Goal: Transaction & Acquisition: Register for event/course

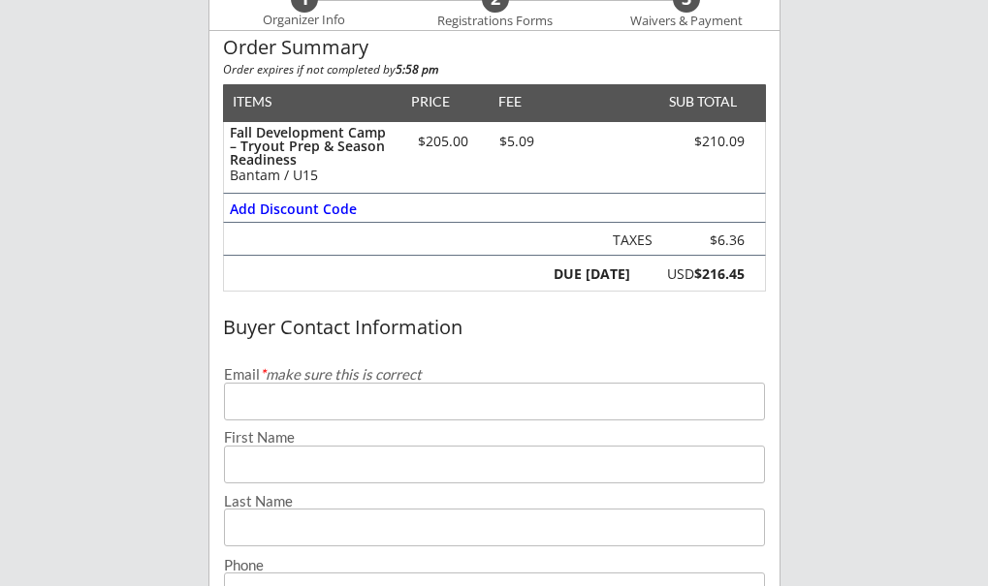
scroll to position [261, 0]
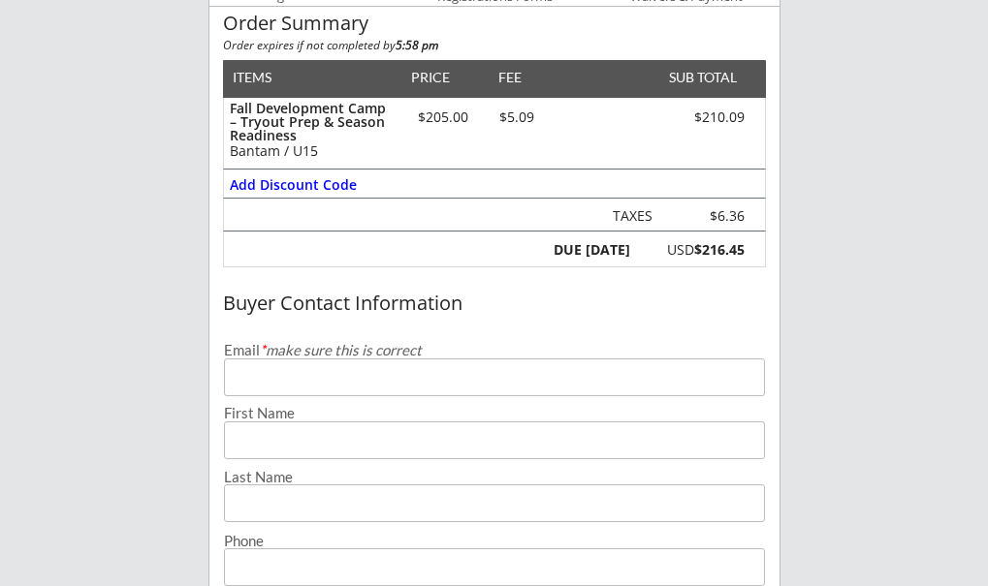
click at [264, 378] on input "email" at bounding box center [494, 378] width 541 height 38
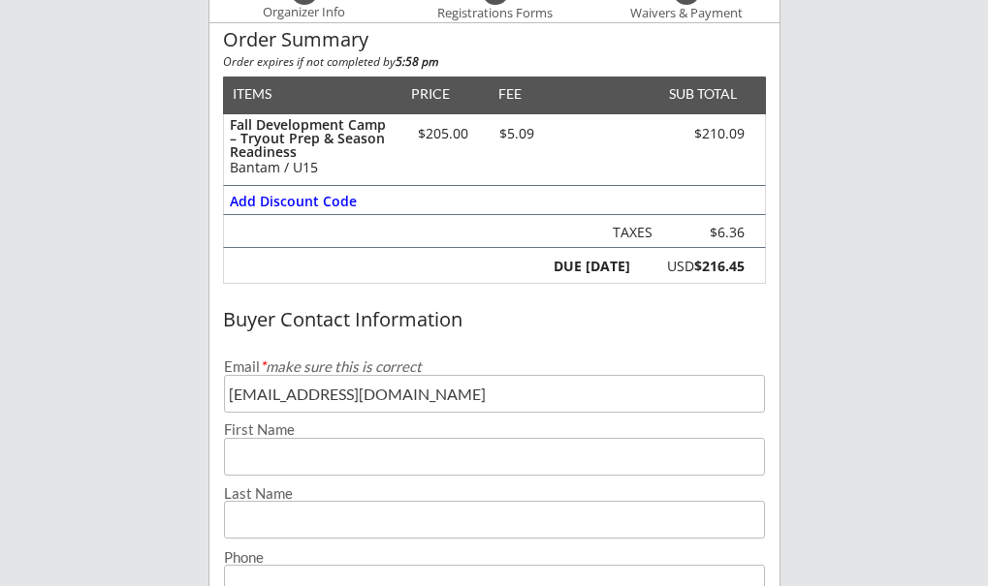
scroll to position [247, 0]
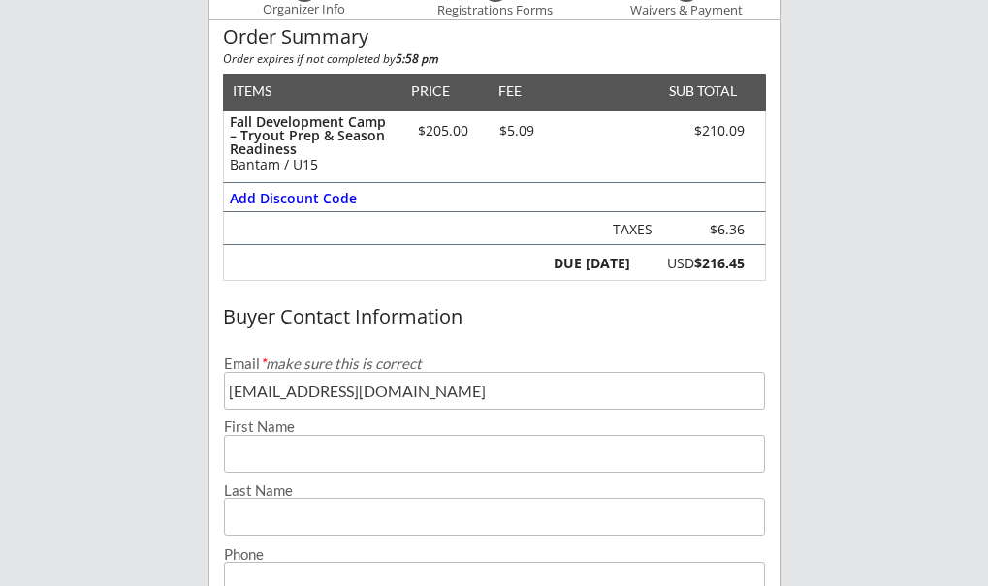
type input "[EMAIL_ADDRESS][DOMAIN_NAME]"
click at [272, 453] on input "input" at bounding box center [494, 454] width 541 height 38
type input "Hailey"
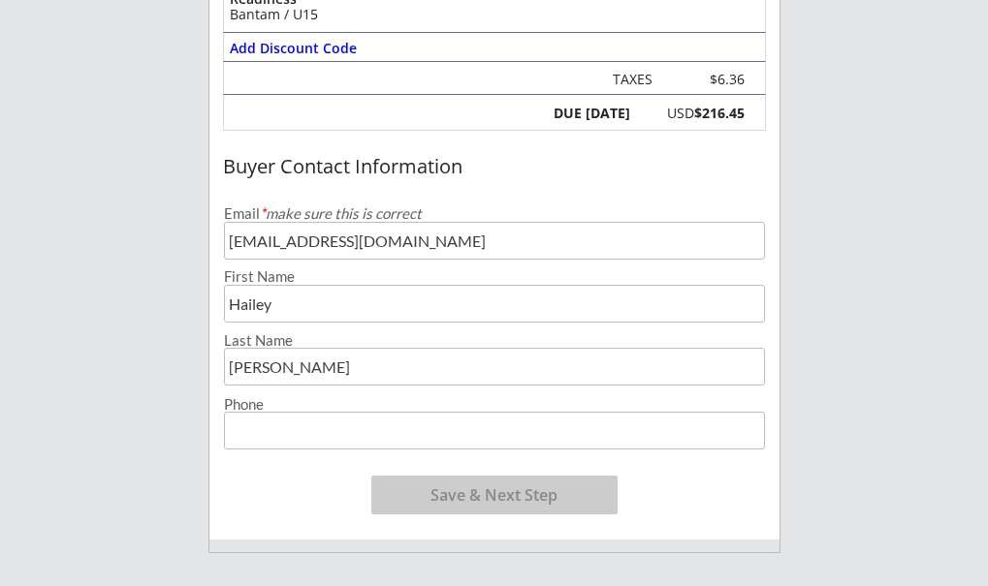
scroll to position [413, 0]
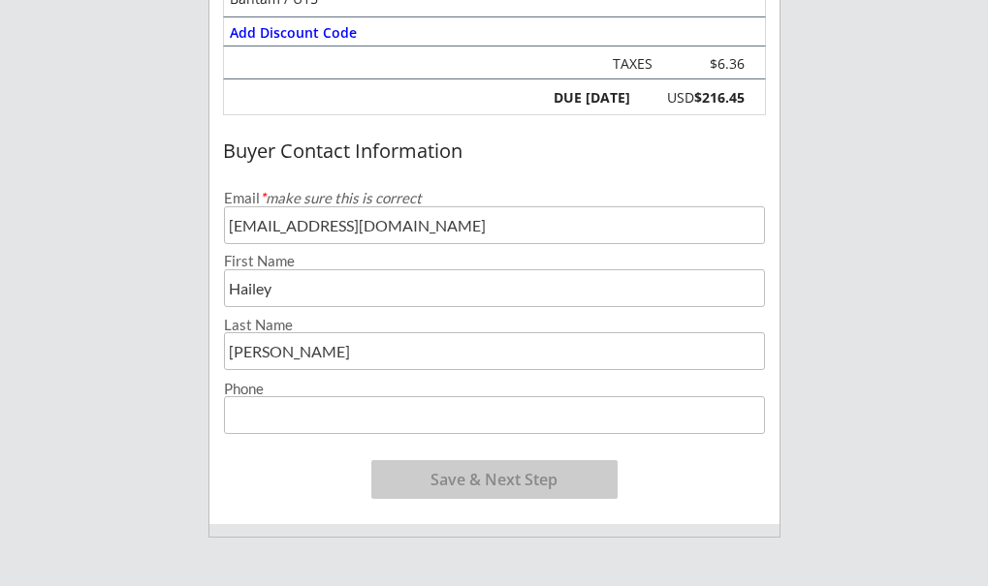
type input "[PERSON_NAME]"
click at [251, 418] on input "input" at bounding box center [494, 415] width 541 height 38
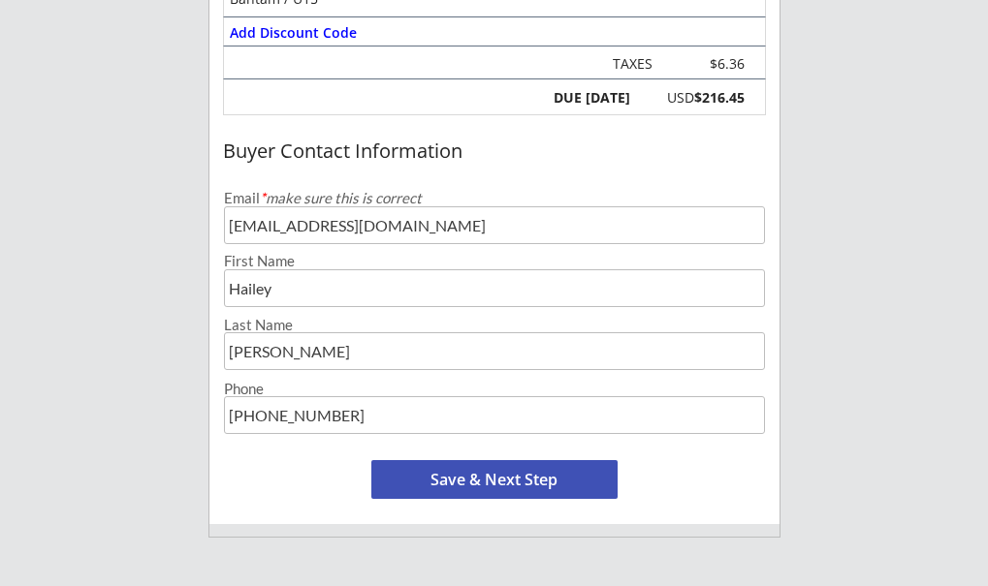
type input "[PHONE_NUMBER]"
click at [499, 478] on button "Save & Next Step" at bounding box center [494, 479] width 246 height 39
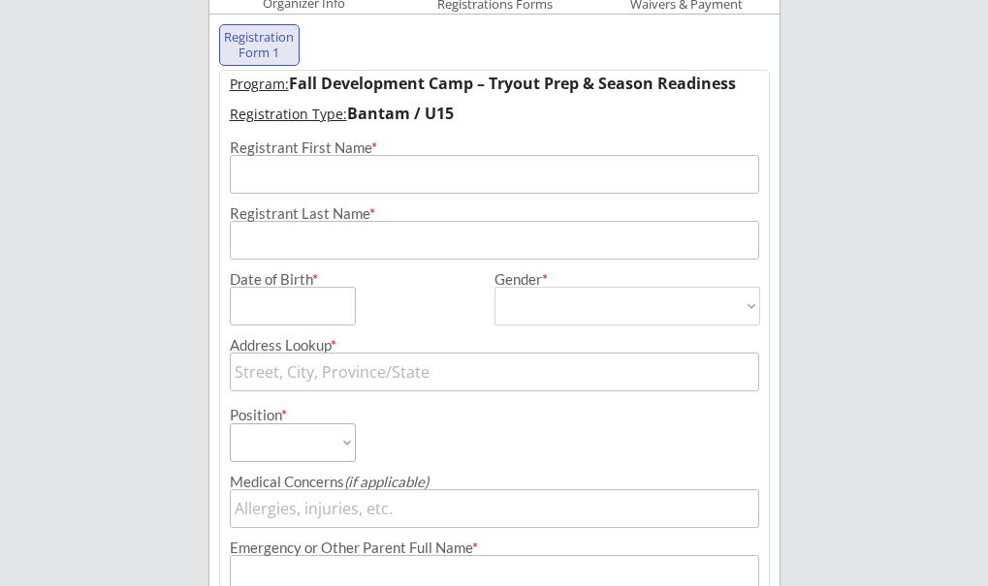
scroll to position [198, 0]
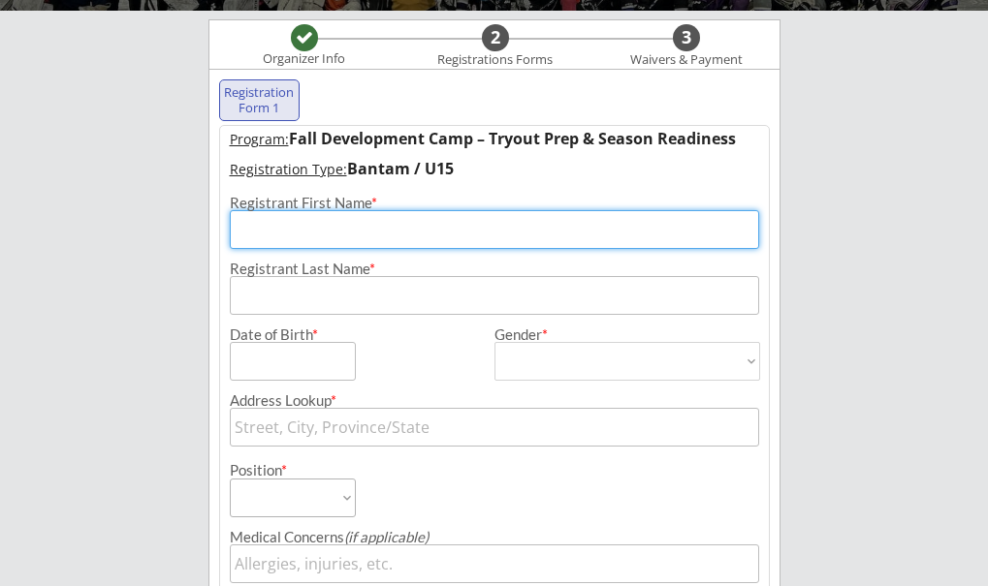
click at [263, 229] on input "input" at bounding box center [494, 229] width 529 height 39
type input "Hailey"
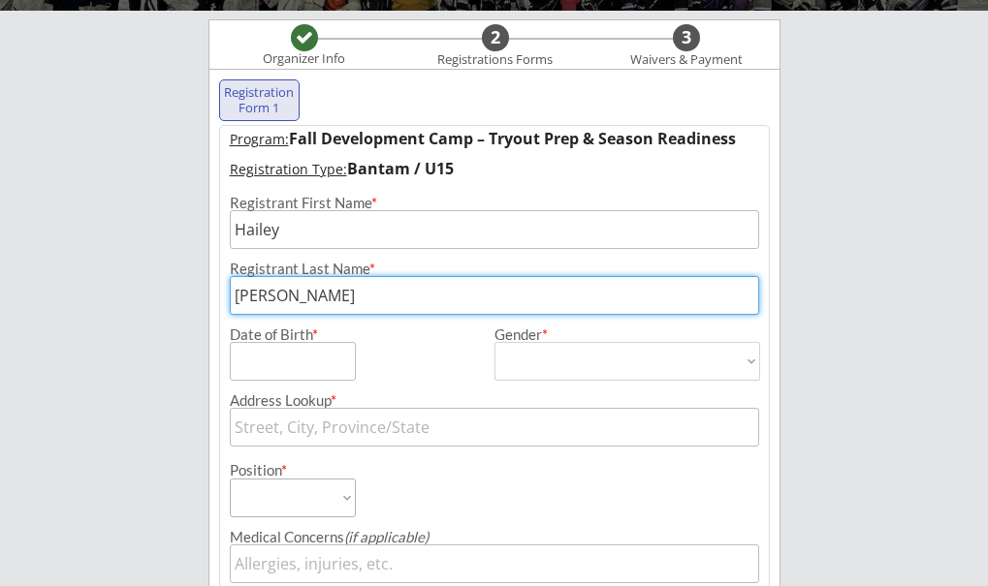
type input "[PERSON_NAME]"
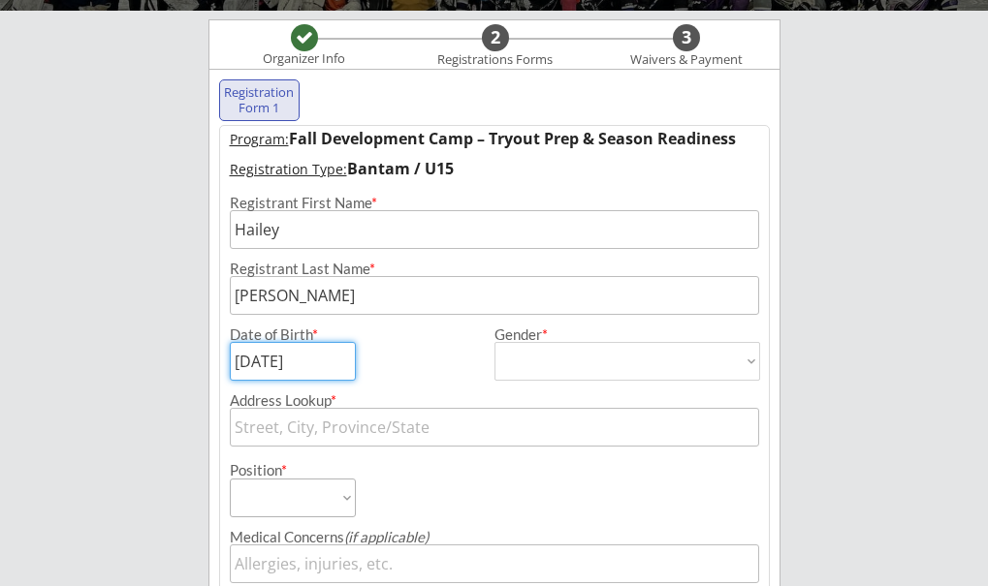
type input "[DATE]"
click at [736, 357] on select "[DEMOGRAPHIC_DATA] [DEMOGRAPHIC_DATA]" at bounding box center [627, 361] width 266 height 39
select select ""[DEMOGRAPHIC_DATA]""
click at [494, 342] on select "[DEMOGRAPHIC_DATA] [DEMOGRAPHIC_DATA]" at bounding box center [627, 361] width 266 height 39
type input "[DEMOGRAPHIC_DATA]"
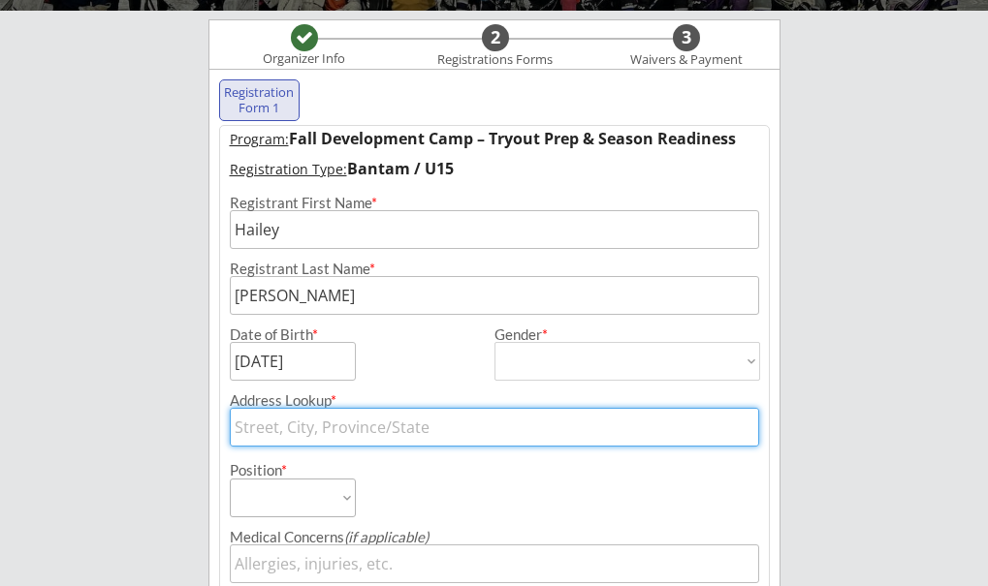
click at [271, 437] on input "text" at bounding box center [494, 427] width 529 height 39
type input "24"
type input "24 Hour Fitness"
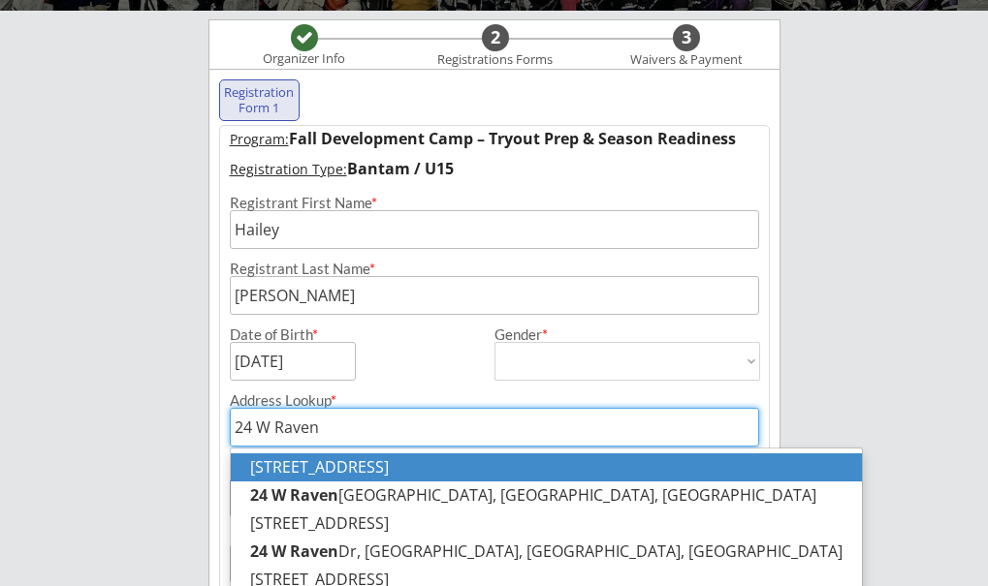
click at [352, 456] on p "[STREET_ADDRESS]" at bounding box center [546, 468] width 631 height 28
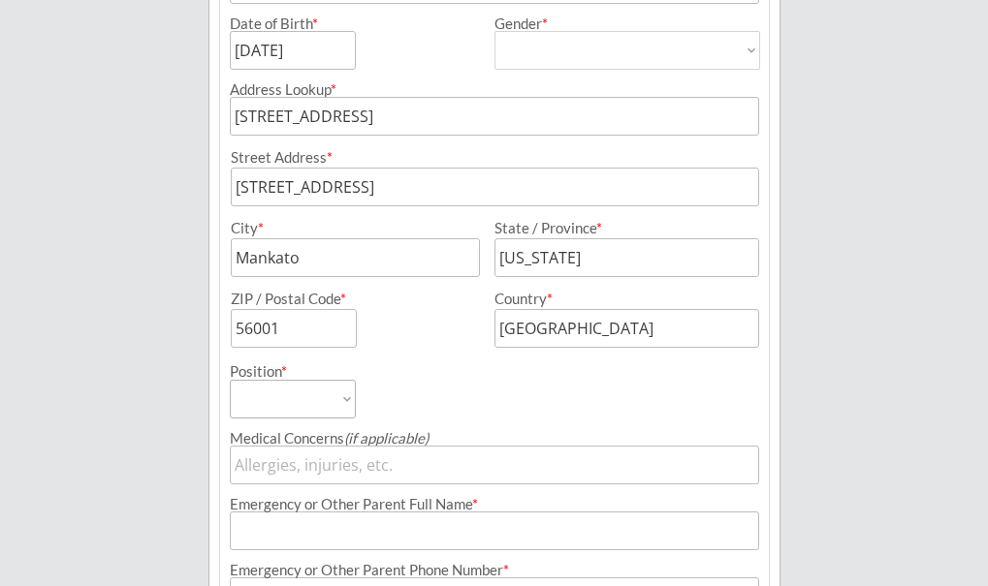
scroll to position [515, 0]
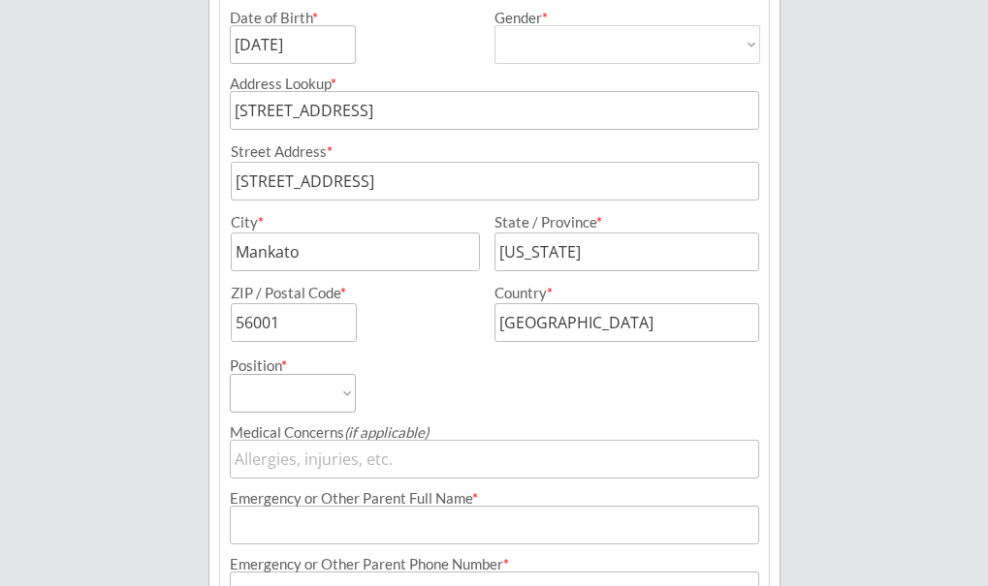
type input "[STREET_ADDRESS]"
click at [343, 398] on select "Forward Defense Goalie" at bounding box center [293, 393] width 126 height 39
select select ""Forward""
click at [230, 374] on select "Forward Defense Goalie" at bounding box center [293, 393] width 126 height 39
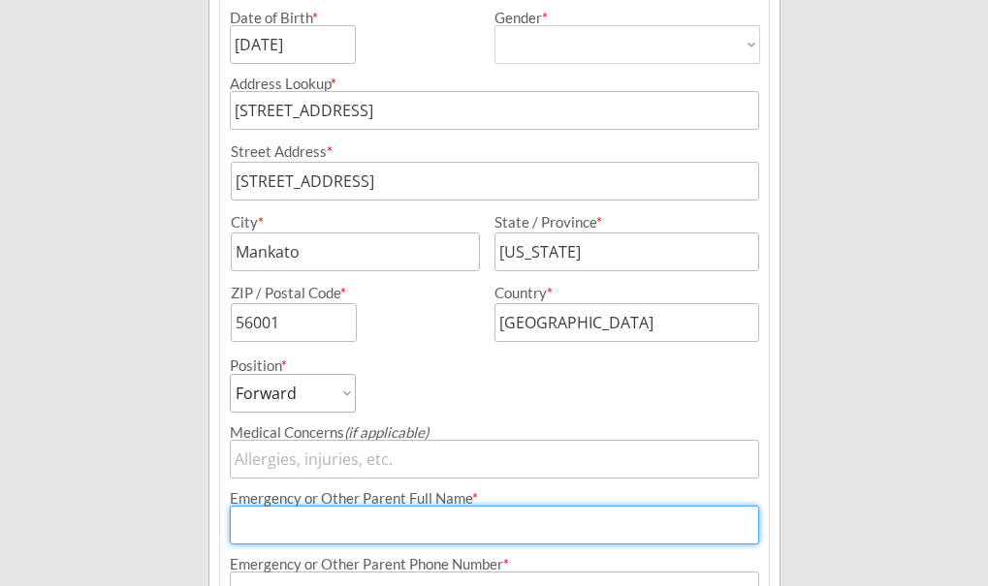
click at [261, 531] on input "input" at bounding box center [494, 525] width 529 height 39
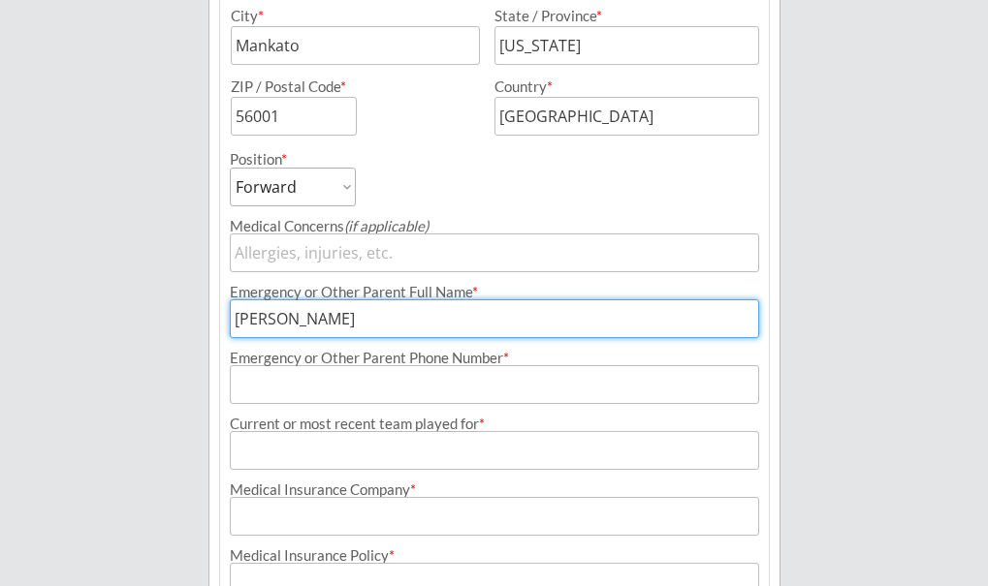
scroll to position [738, 0]
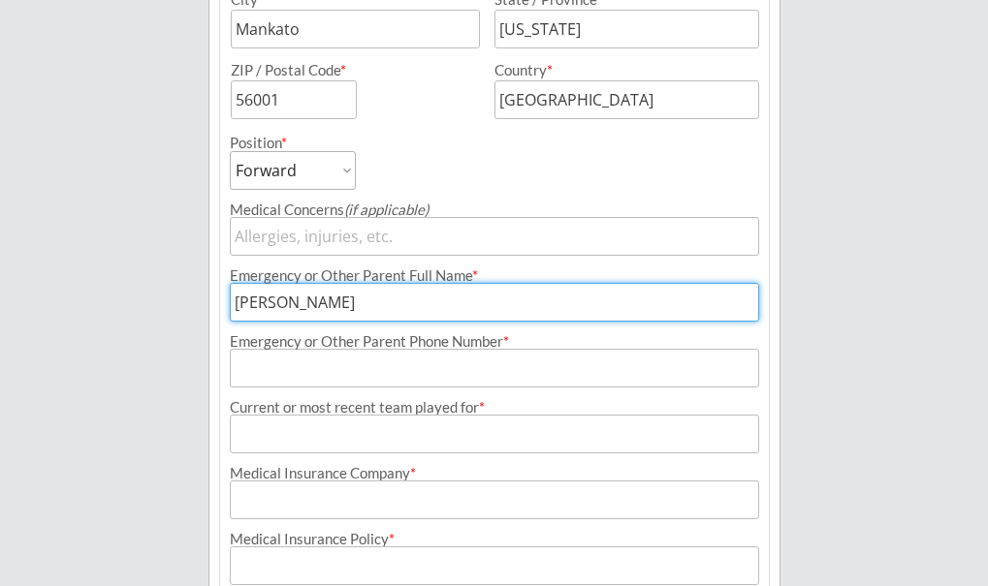
type input "[PERSON_NAME]"
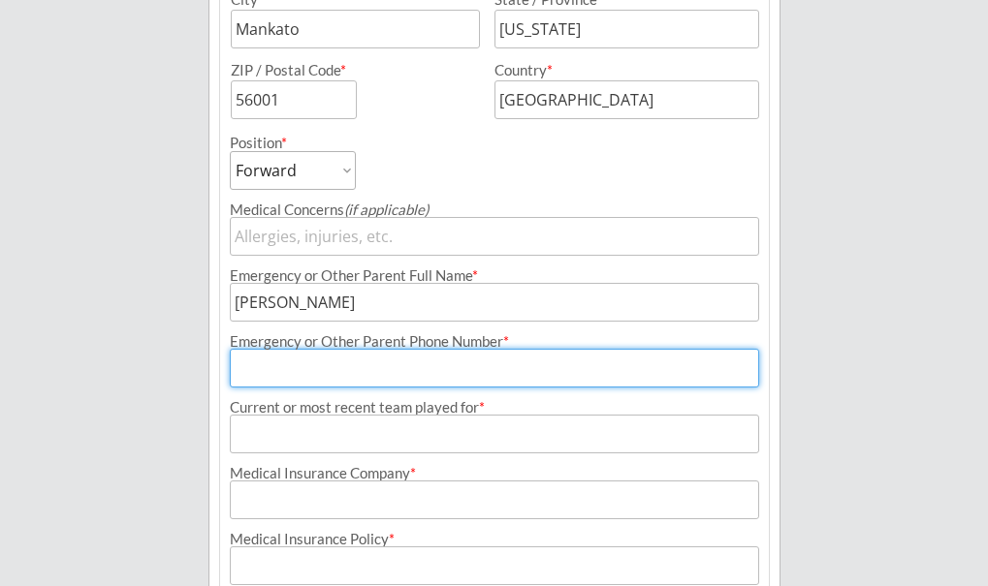
click at [336, 384] on input "input" at bounding box center [494, 368] width 529 height 39
type input "[PHONE_NUMBER]"
click at [307, 442] on input "input" at bounding box center [494, 434] width 529 height 39
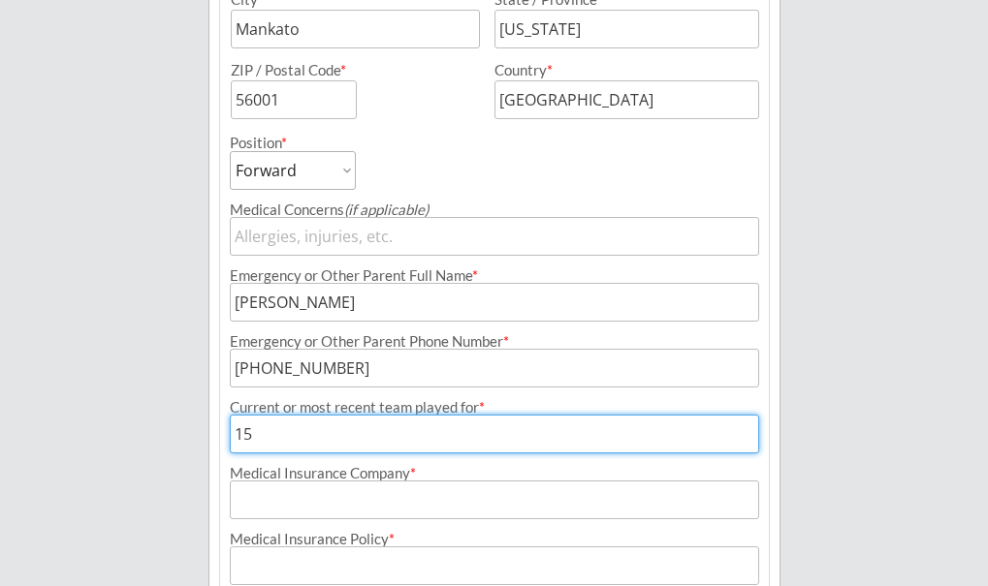
type input "15"
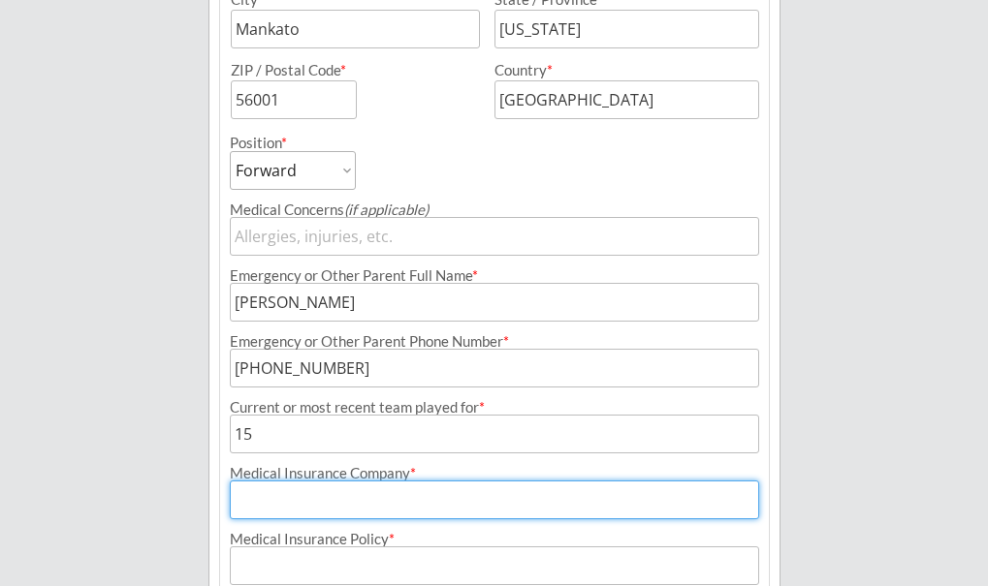
click at [288, 500] on input "input" at bounding box center [494, 500] width 529 height 39
type input "Mayo"
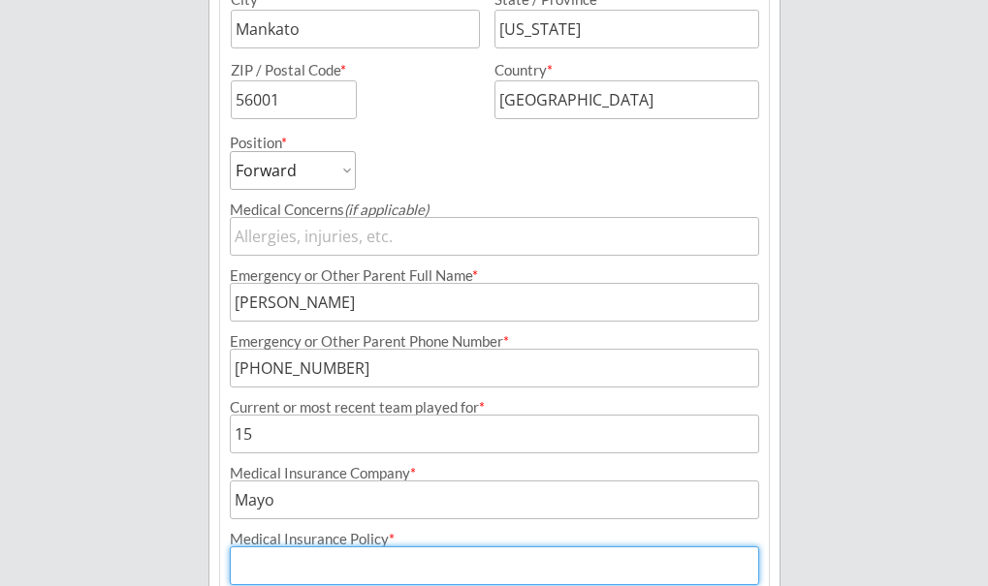
click at [300, 569] on input "input" at bounding box center [494, 566] width 529 height 39
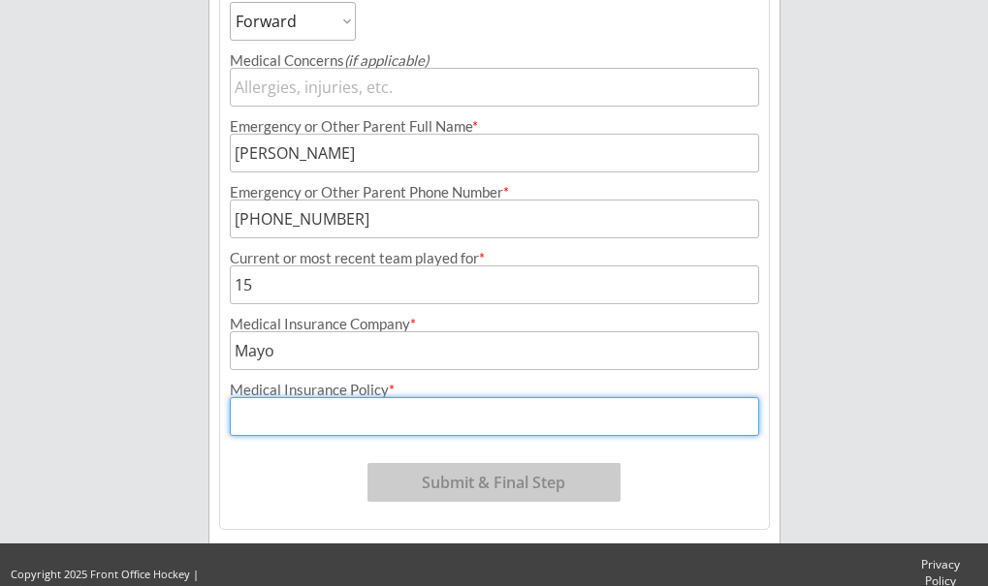
scroll to position [941, 0]
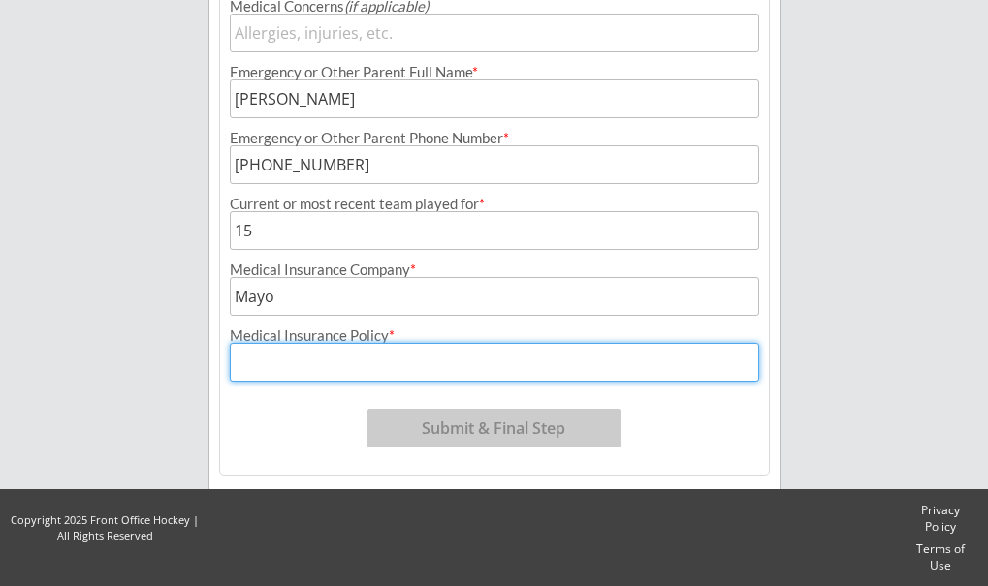
click at [263, 372] on input "input" at bounding box center [494, 362] width 529 height 39
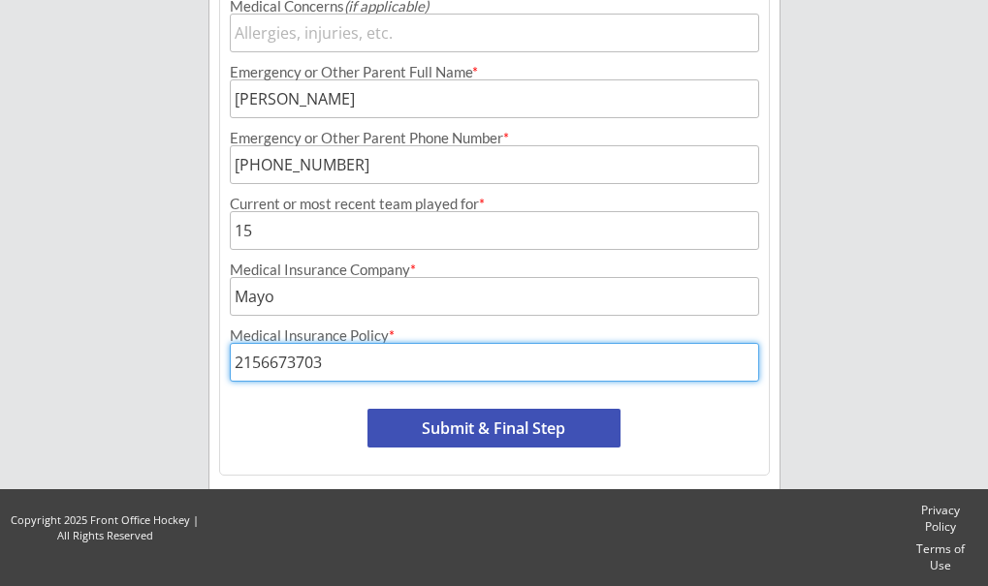
type input "2156673703"
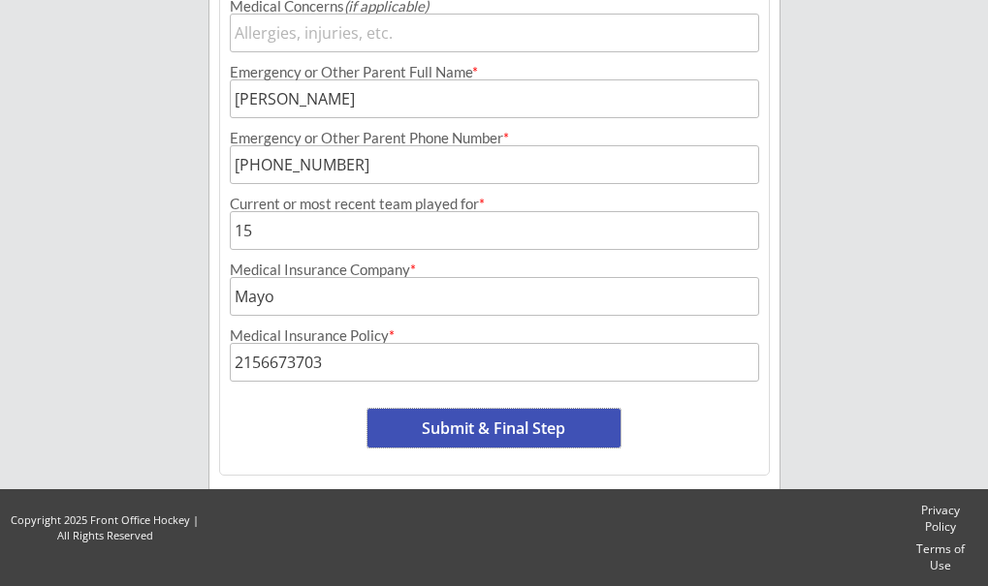
click at [460, 427] on button "Submit & Final Step" at bounding box center [493, 428] width 253 height 39
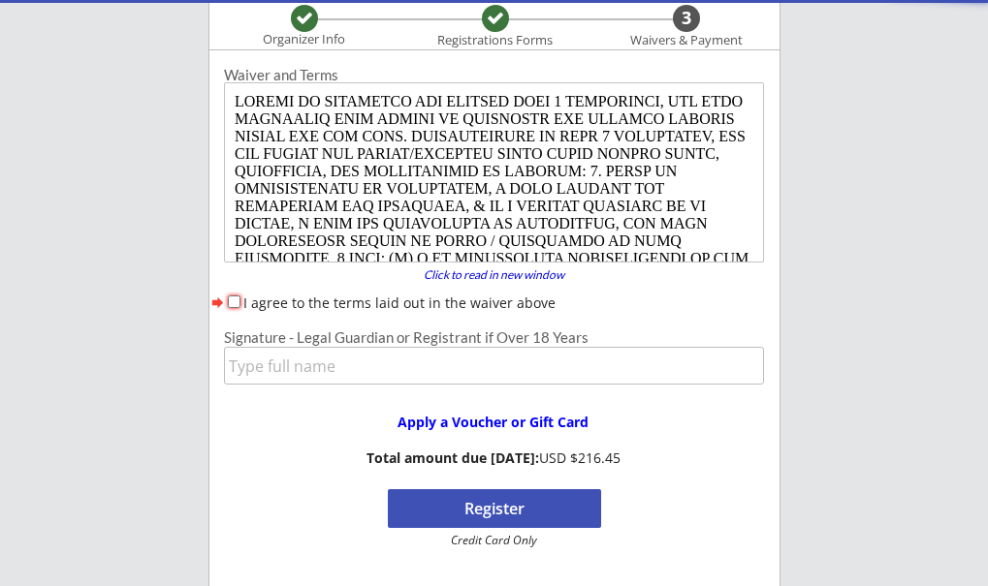
scroll to position [0, 0]
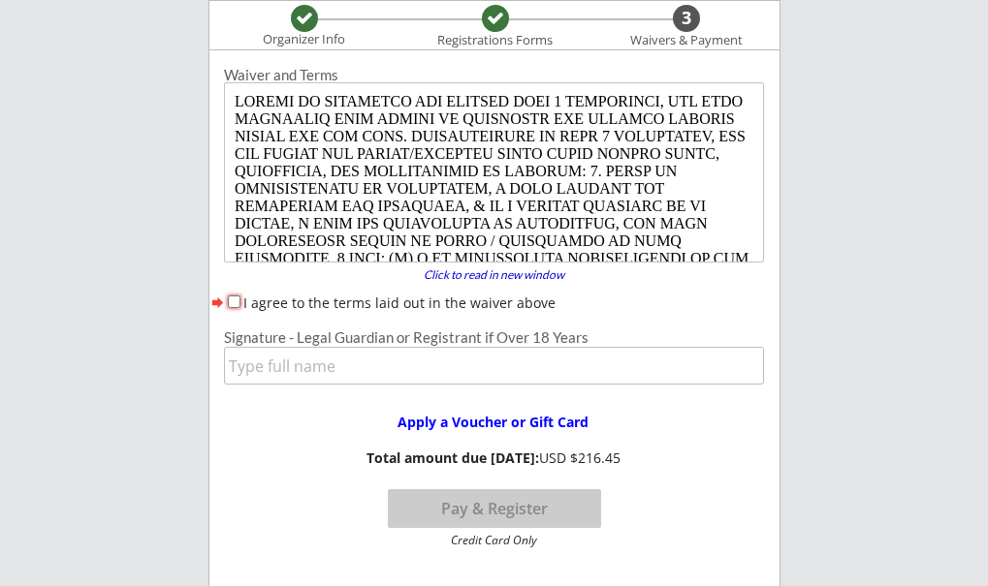
click at [234, 299] on input "I agree to the terms laid out in the waiver above" at bounding box center [234, 302] width 13 height 13
checkbox input "true"
click at [289, 376] on input "input" at bounding box center [494, 366] width 540 height 38
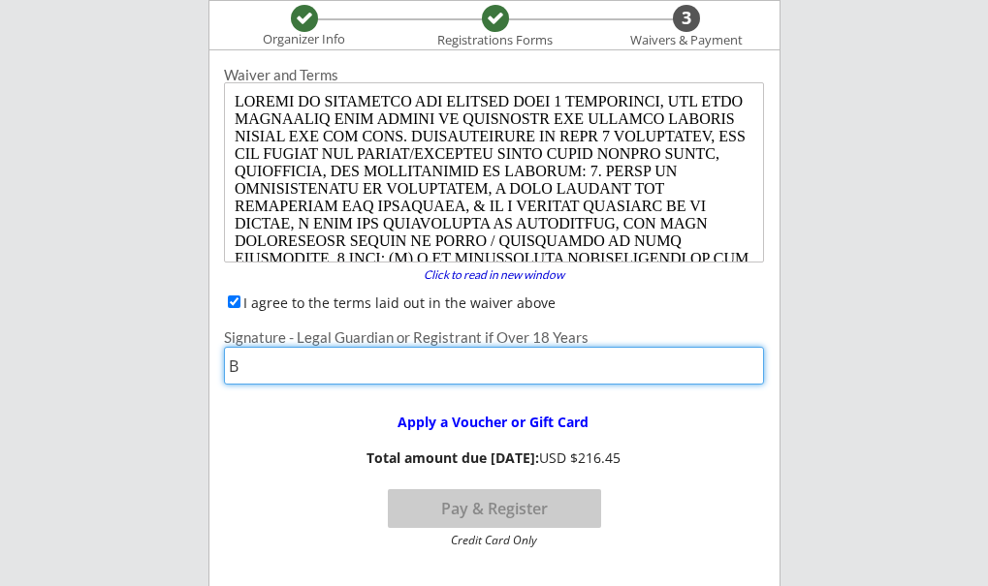
click at [289, 376] on input "input" at bounding box center [494, 366] width 540 height 38
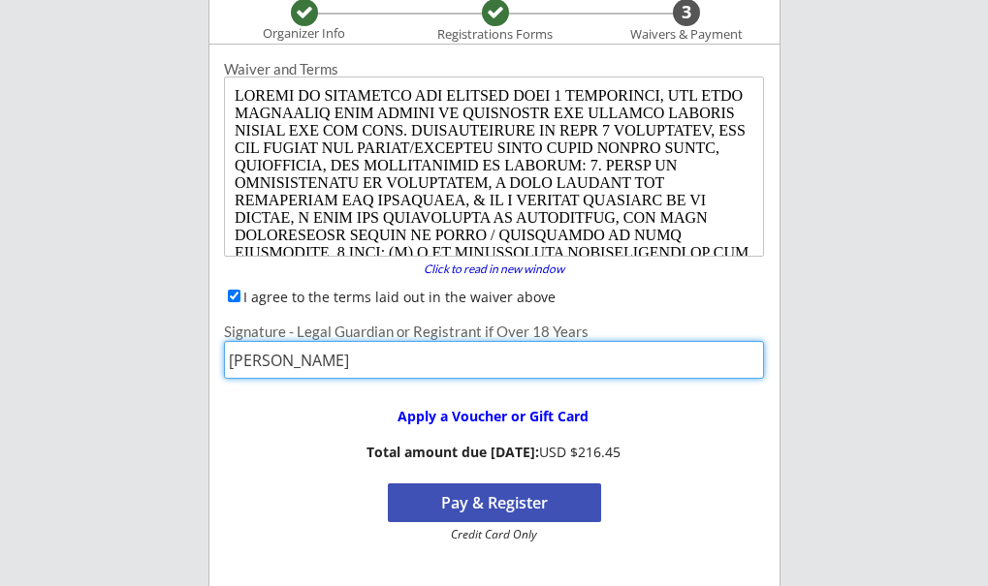
scroll to position [233, 0]
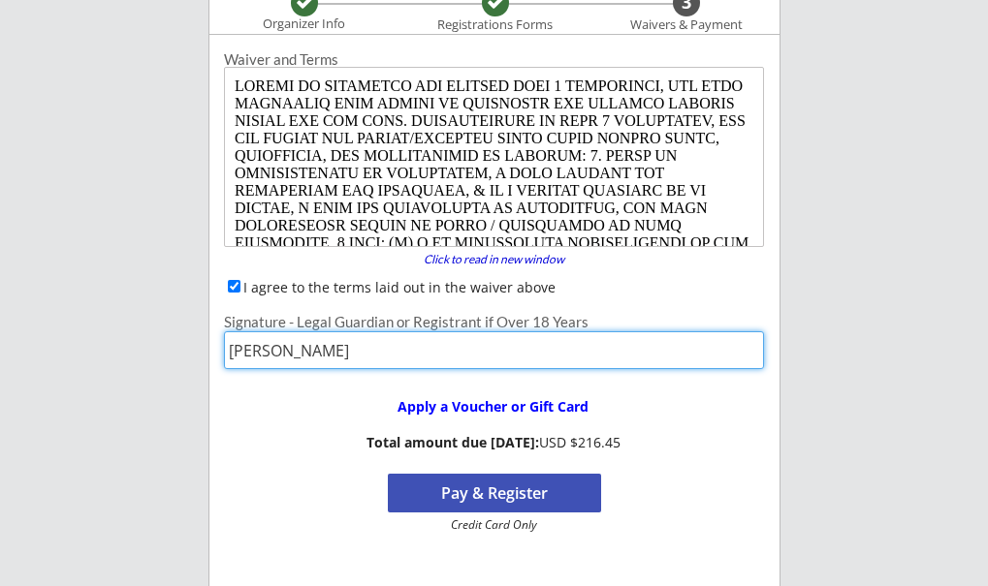
type input "[PERSON_NAME]"
click at [487, 488] on button "Pay & Register" at bounding box center [494, 493] width 213 height 39
